Goal: Transaction & Acquisition: Purchase product/service

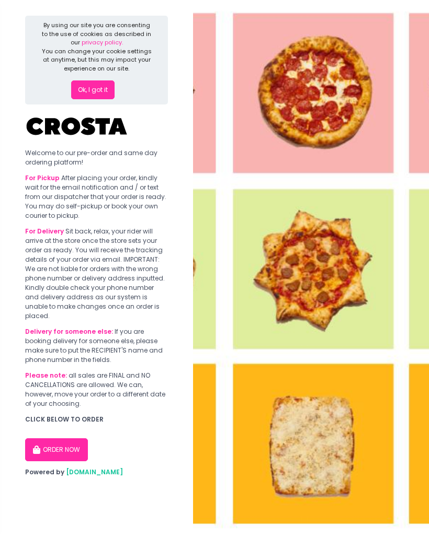
click at [41, 446] on icon "button" at bounding box center [37, 450] width 9 height 8
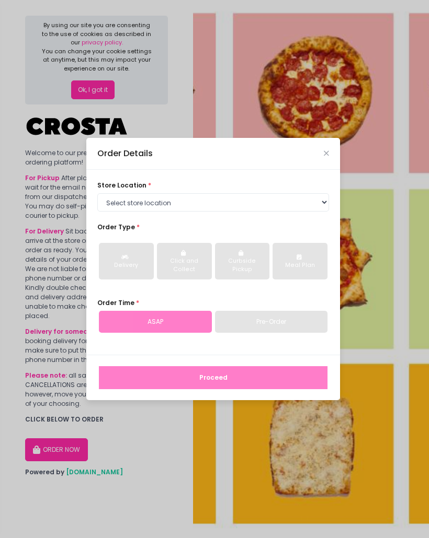
click at [297, 325] on div "Pre-Order" at bounding box center [271, 322] width 113 height 22
click at [282, 315] on div "Pre-Order" at bounding box center [271, 322] width 113 height 22
click at [119, 320] on div "ASAP" at bounding box center [155, 322] width 113 height 22
click at [133, 311] on div "ASAP" at bounding box center [155, 322] width 113 height 22
click at [240, 325] on div "Pre-Order" at bounding box center [271, 322] width 113 height 22
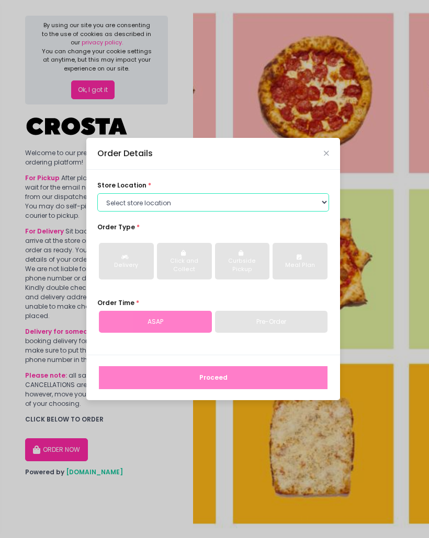
click at [287, 200] on select "Select store location [PERSON_NAME] Pizza - [PERSON_NAME] Pizza - [GEOGRAPHIC_D…" at bounding box center [213, 202] width 232 height 19
select select "5fabb2e53664a8677beaeb89"
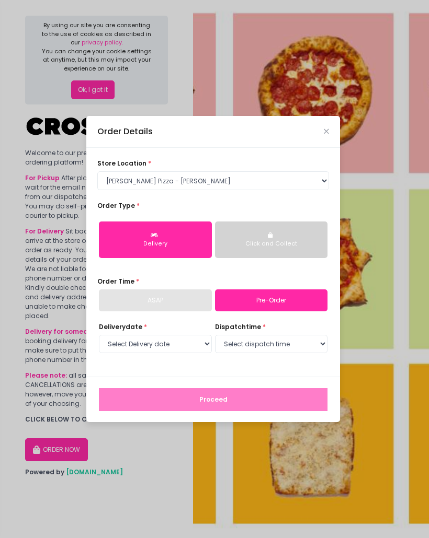
click at [116, 302] on div "ASAP" at bounding box center [155, 301] width 113 height 22
click at [110, 342] on select "Select Delivery date [DATE] [DATE] [DATE] [DATE] [DATE]" at bounding box center [155, 344] width 113 height 19
select select "[DATE]"
click at [310, 336] on select "Select dispatch time 12:00 PM - 12:30 PM 12:30 PM - 01:00 PM 01:00 PM - 01:30 P…" at bounding box center [271, 344] width 113 height 19
select select "18:00"
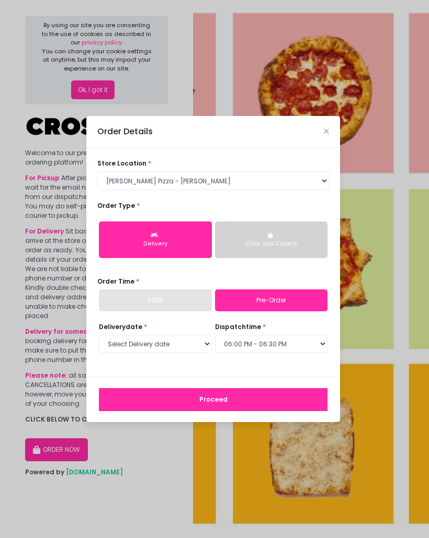
click at [280, 395] on button "Proceed" at bounding box center [213, 399] width 228 height 23
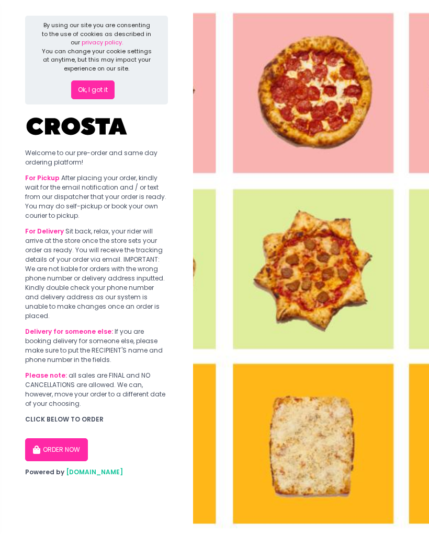
click at [41, 439] on button "ORDER NOW" at bounding box center [56, 450] width 63 height 23
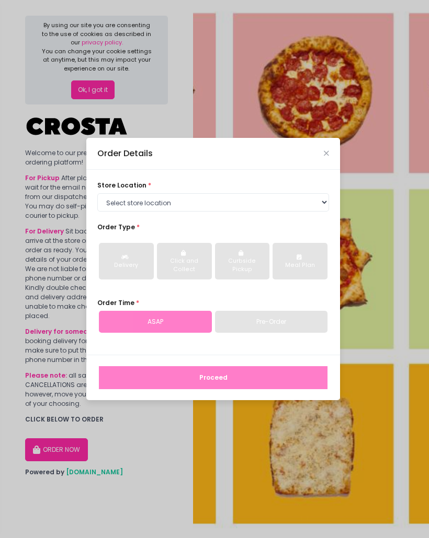
click at [160, 323] on div "ASAP" at bounding box center [155, 322] width 113 height 22
click at [117, 209] on select "Select store location [PERSON_NAME] Pizza - [PERSON_NAME] Pizza - [GEOGRAPHIC_D…" at bounding box center [213, 202] width 232 height 19
select select "5fabb2e53664a8677beaeb89"
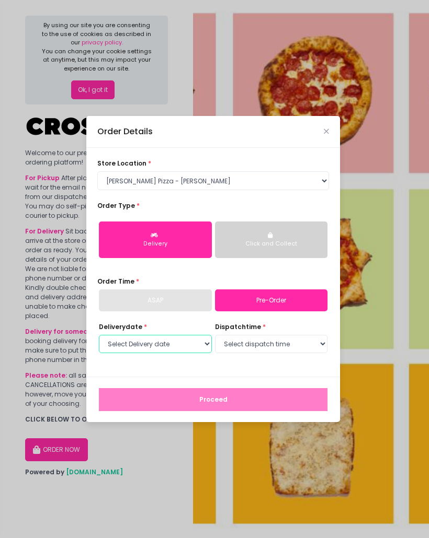
click at [153, 347] on select "Select Delivery date [DATE] [DATE] [DATE] [DATE] [DATE]" at bounding box center [155, 344] width 113 height 19
select select "[DATE]"
click at [248, 339] on select "Select dispatch time 12:00 PM - 12:30 PM 12:30 PM - 01:00 PM 01:00 PM - 01:30 P…" at bounding box center [271, 344] width 113 height 19
select select "18:00"
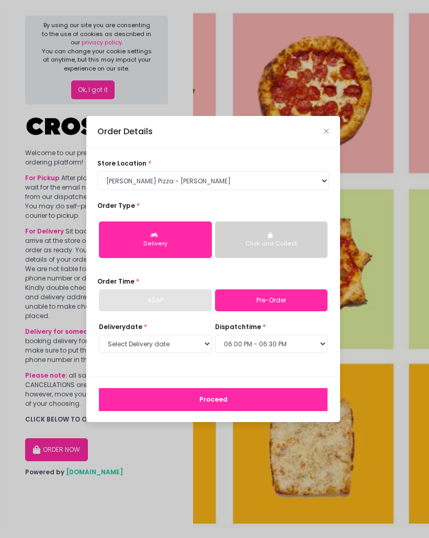
click at [220, 398] on button "Proceed" at bounding box center [213, 399] width 228 height 23
